Goal: Transaction & Acquisition: Purchase product/service

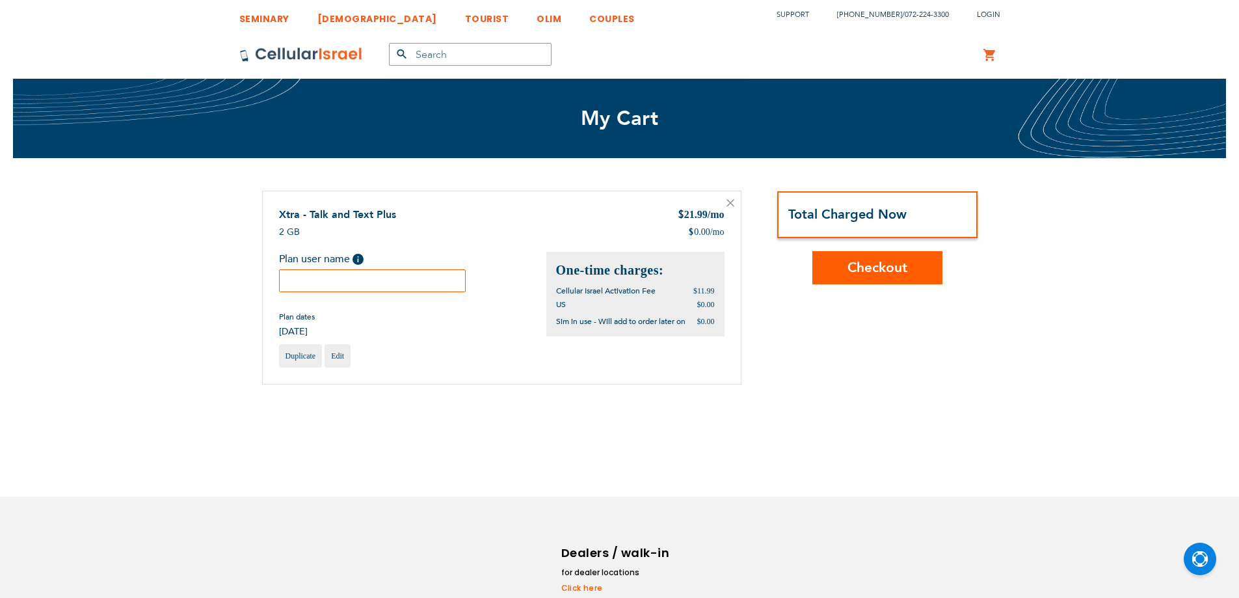
click at [378, 283] on input "text" at bounding box center [372, 280] width 187 height 23
paste input "Sari"
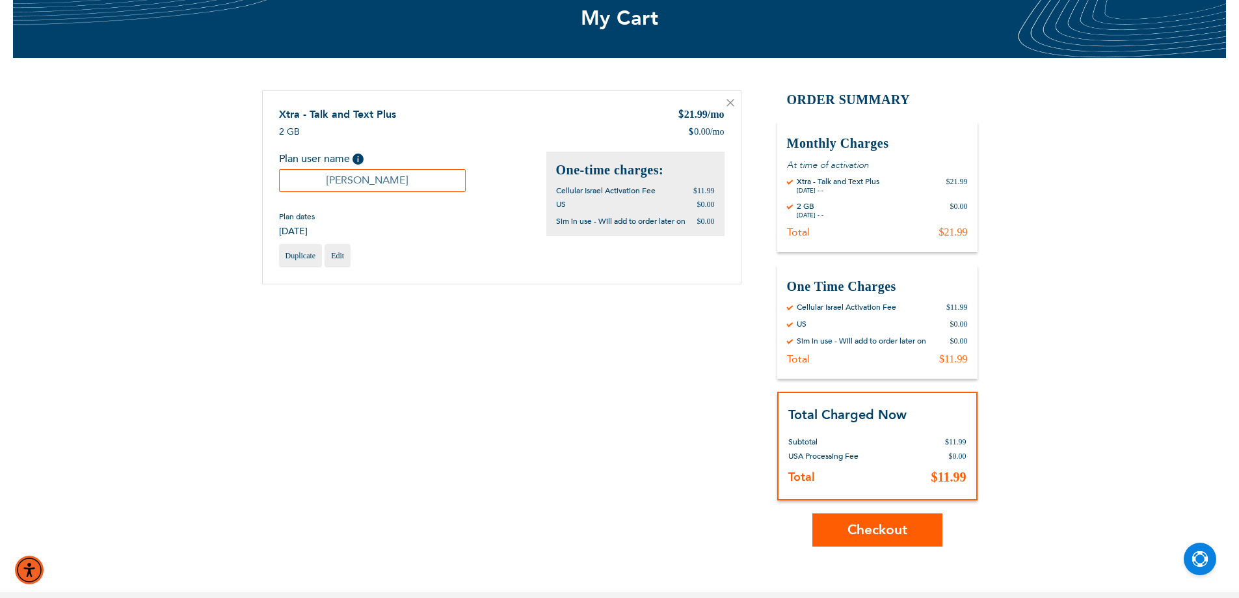
scroll to position [260, 0]
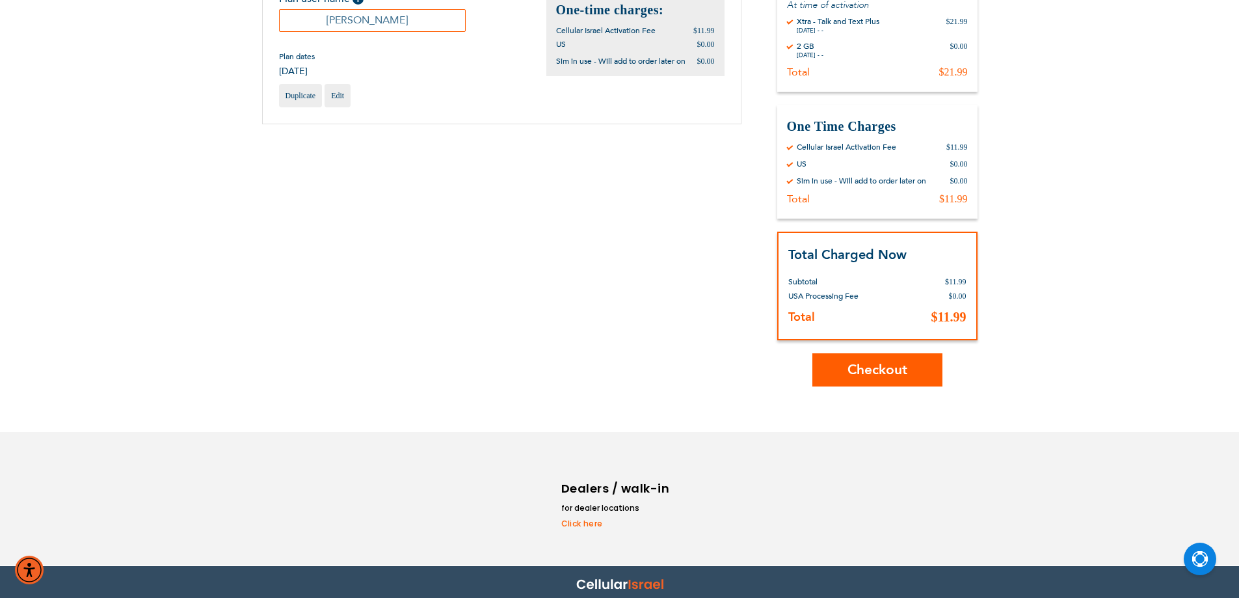
type input "Sari"
drag, startPoint x: 888, startPoint y: 375, endPoint x: 862, endPoint y: 358, distance: 30.1
click at [886, 371] on span "Checkout" at bounding box center [877, 369] width 60 height 19
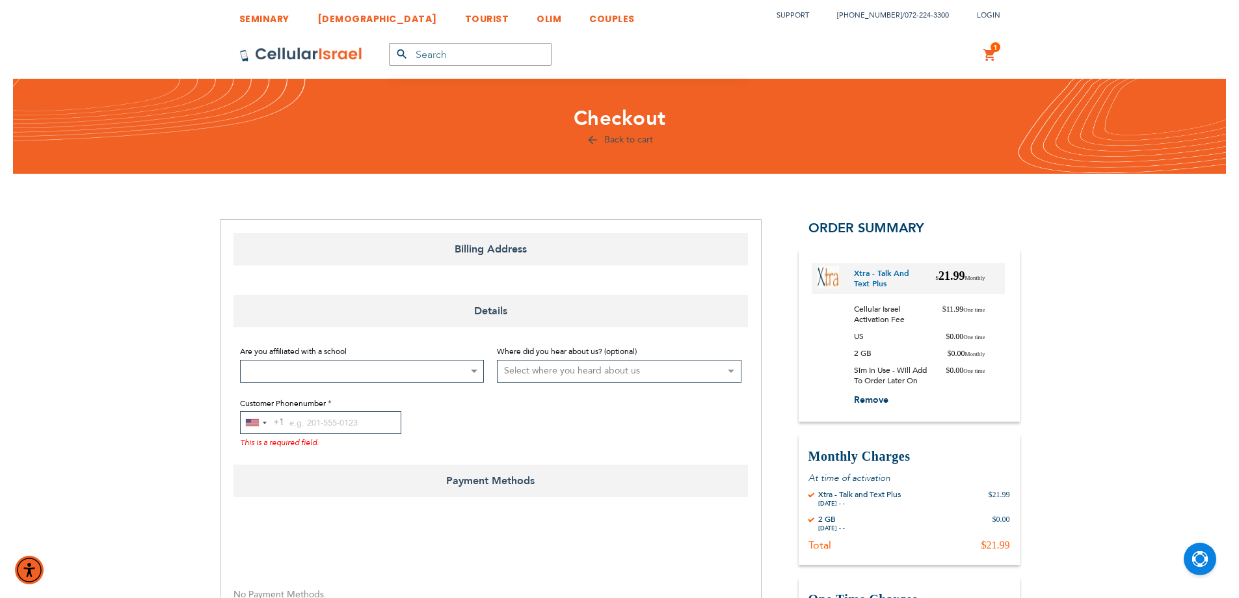
select select "US"
